Goal: Task Accomplishment & Management: Use online tool/utility

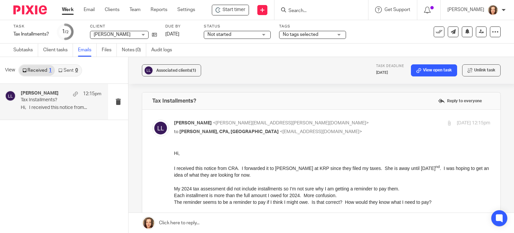
scroll to position [67, 0]
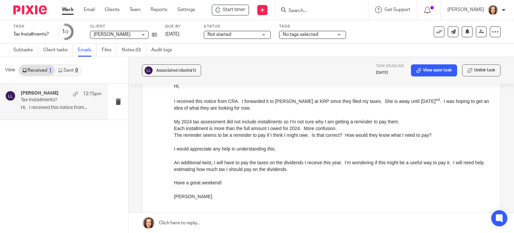
click at [308, 13] on input "Search" at bounding box center [318, 11] width 60 height 6
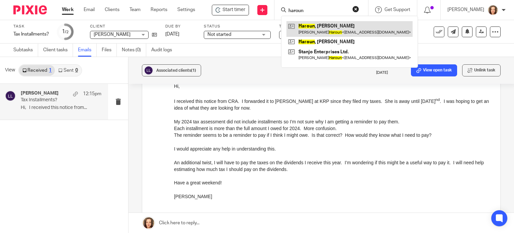
type input "haroun"
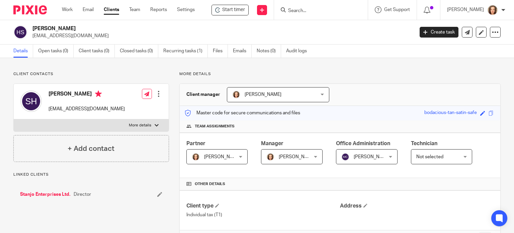
click at [304, 10] on input "Search" at bounding box center [318, 11] width 60 height 6
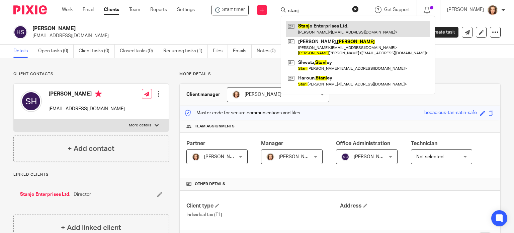
type input "stanj"
click at [315, 29] on link at bounding box center [358, 28] width 144 height 15
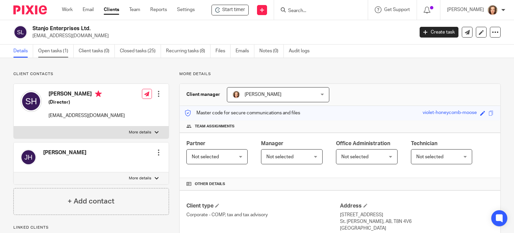
click at [50, 51] on link "Open tasks (1)" at bounding box center [56, 51] width 36 height 13
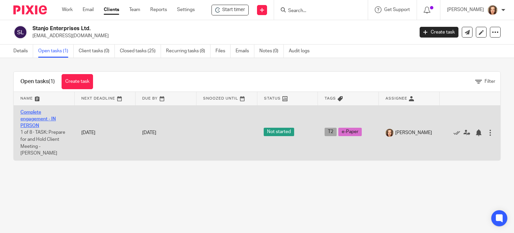
click at [36, 118] on link "Complete engagement - IN PERSON" at bounding box center [38, 119] width 36 height 18
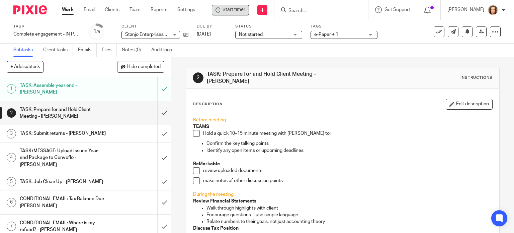
click at [226, 8] on span "Start timer" at bounding box center [234, 9] width 23 height 7
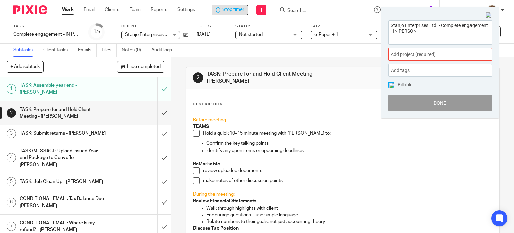
drag, startPoint x: 425, startPoint y: 33, endPoint x: 365, endPoint y: 9, distance: 64.8
click at [366, 10] on body "Work Email Clients Team Reports Settings Work Email Clients Team Reports Settin…" at bounding box center [257, 116] width 514 height 233
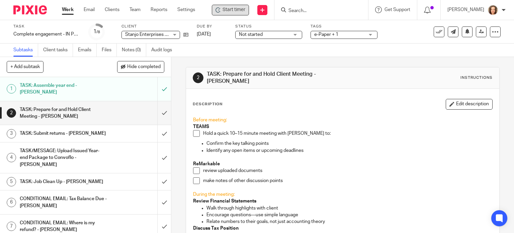
click at [303, 57] on div "2 TASK: Prepare for and Hold Client Meeting - JEANETTE Instructions Description…" at bounding box center [343, 215] width 315 height 316
click at [195, 132] on span at bounding box center [196, 133] width 7 height 7
click at [198, 167] on li "review uploaded documents" at bounding box center [343, 172] width 300 height 10
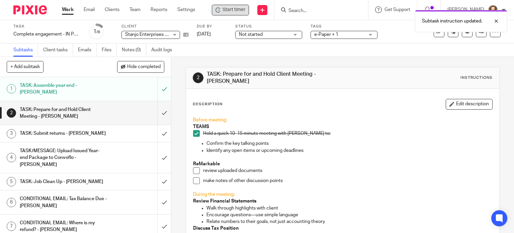
click at [194, 167] on span at bounding box center [196, 170] width 7 height 7
click at [196, 177] on span at bounding box center [196, 180] width 7 height 7
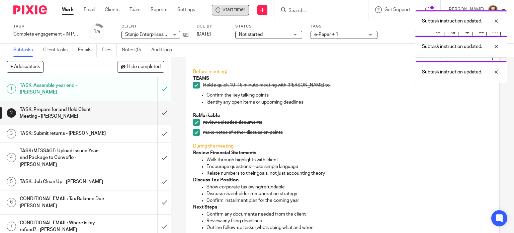
scroll to position [135, 0]
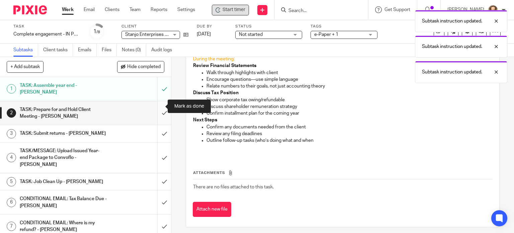
click at [154, 107] on input "submit" at bounding box center [85, 113] width 171 height 24
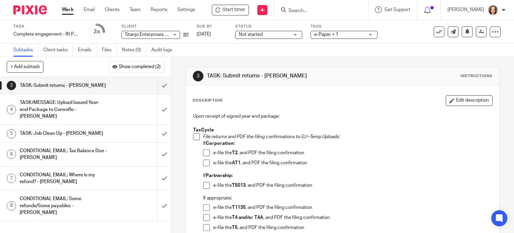
click at [281, 36] on span "Not started" at bounding box center [264, 34] width 50 height 7
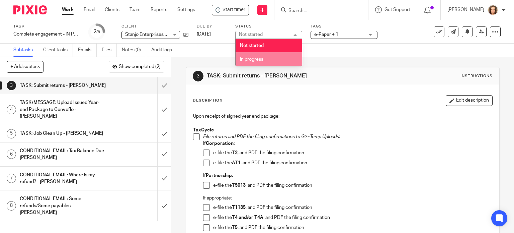
click at [267, 58] on li "In progress" at bounding box center [269, 59] width 66 height 14
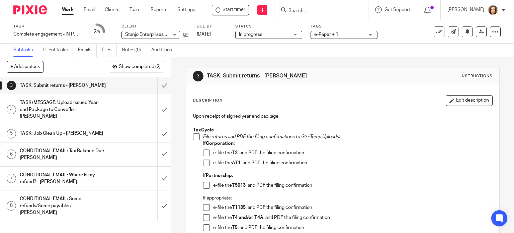
click at [277, 53] on div "Subtasks Client tasks Emails Files Notes (0) Audit logs" at bounding box center [257, 50] width 514 height 13
click at [479, 30] on icon at bounding box center [481, 31] width 5 height 5
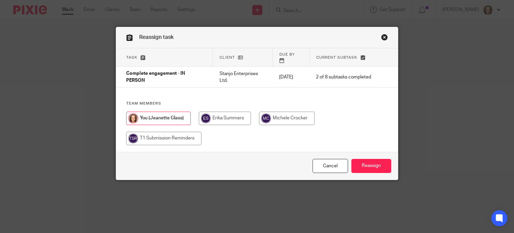
click at [292, 112] on input "radio" at bounding box center [287, 118] width 56 height 13
radio input "true"
click at [372, 160] on input "Reassign" at bounding box center [372, 166] width 40 height 14
